Goal: Transaction & Acquisition: Purchase product/service

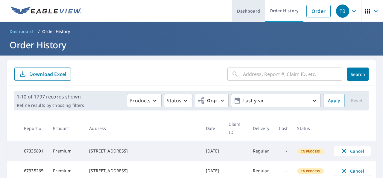
click at [255, 13] on link "Dashboard" at bounding box center [248, 11] width 33 height 22
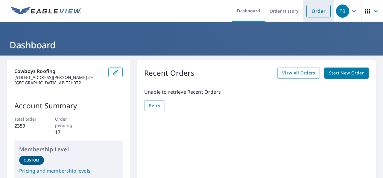
click at [307, 13] on link "Order" at bounding box center [319, 11] width 24 height 13
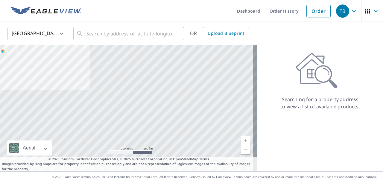
click at [24, 28] on body "TB TB Dashboard Order History Order TB United States US ​ ​ OR Upload Blueprint…" at bounding box center [191, 89] width 383 height 178
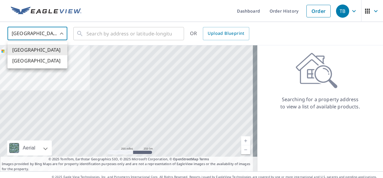
click at [37, 61] on li "[GEOGRAPHIC_DATA]" at bounding box center [37, 60] width 60 height 11
type input "CA"
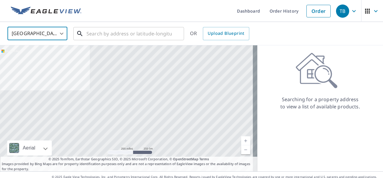
click at [104, 33] on input "text" at bounding box center [129, 33] width 85 height 17
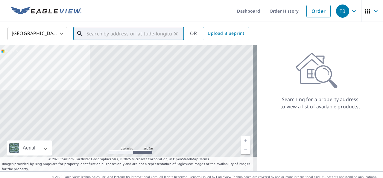
paste input "[STREET_ADDRESS],"
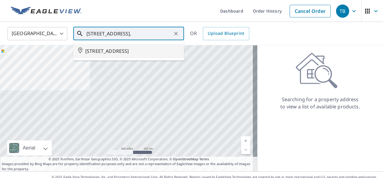
click at [150, 51] on span "[STREET_ADDRESS]" at bounding box center [132, 50] width 94 height 7
type input "[STREET_ADDRESS]"
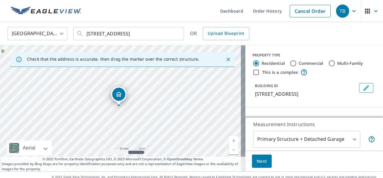
drag, startPoint x: 109, startPoint y: 89, endPoint x: 165, endPoint y: 112, distance: 61.1
click at [165, 112] on div "[STREET_ADDRESS]" at bounding box center [123, 108] width 246 height 126
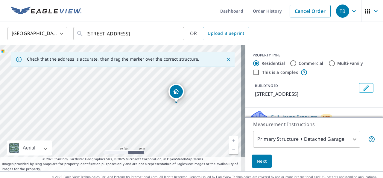
drag, startPoint x: 149, startPoint y: 105, endPoint x: 206, endPoint y: 102, distance: 56.7
click at [206, 102] on div "[STREET_ADDRESS]" at bounding box center [123, 108] width 246 height 126
click at [177, 111] on div "[STREET_ADDRESS]" at bounding box center [123, 108] width 246 height 126
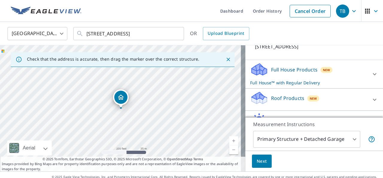
scroll to position [60, 0]
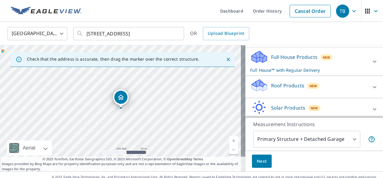
click at [277, 95] on div "Roof Products New" at bounding box center [308, 86] width 117 height 17
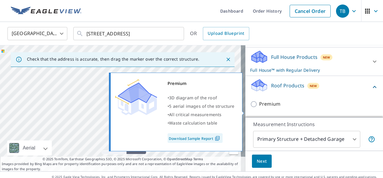
click at [260, 108] on p "Premium" at bounding box center [269, 103] width 21 height 7
click at [259, 108] on input "Premium" at bounding box center [254, 103] width 9 height 7
checkbox input "true"
checkbox input "false"
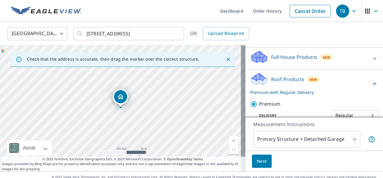
click at [257, 161] on span "Next" at bounding box center [262, 160] width 10 height 7
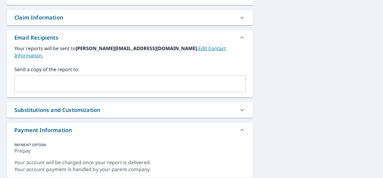
scroll to position [210, 0]
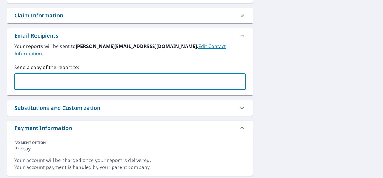
click at [120, 76] on input "text" at bounding box center [125, 81] width 217 height 11
type input "[EMAIL_ADDRESS][DOMAIN_NAME]"
click at [262, 106] on div "[STREET_ADDRESS][GEOGRAPHIC_DATA] A standard road map Aerial A detailed look fr…" at bounding box center [191, 13] width 383 height 335
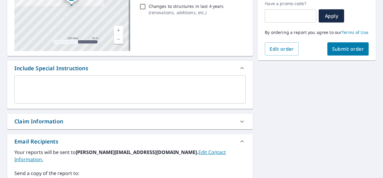
scroll to position [70, 0]
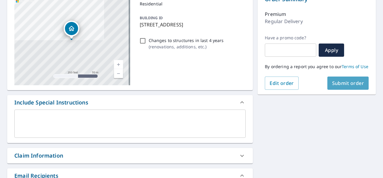
click at [332, 86] on span "Submit order" at bounding box center [348, 83] width 32 height 7
